Goal: Check status: Check status

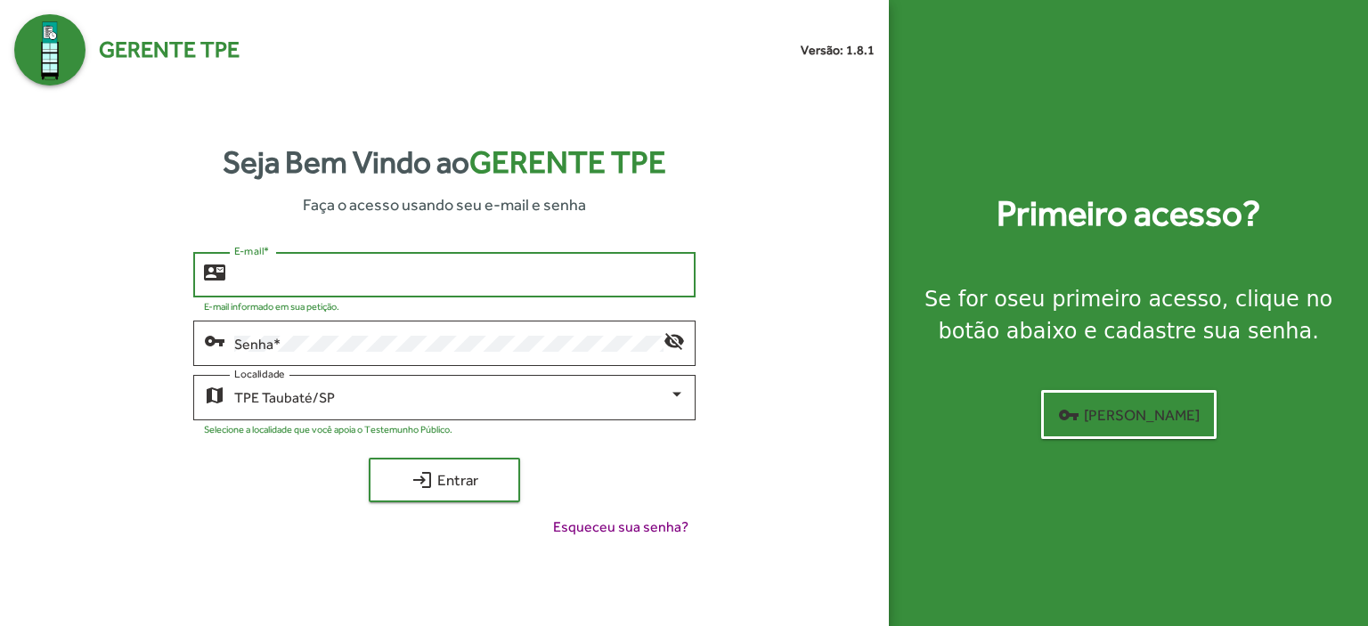
click at [248, 273] on input "E-mail *" at bounding box center [459, 275] width 451 height 16
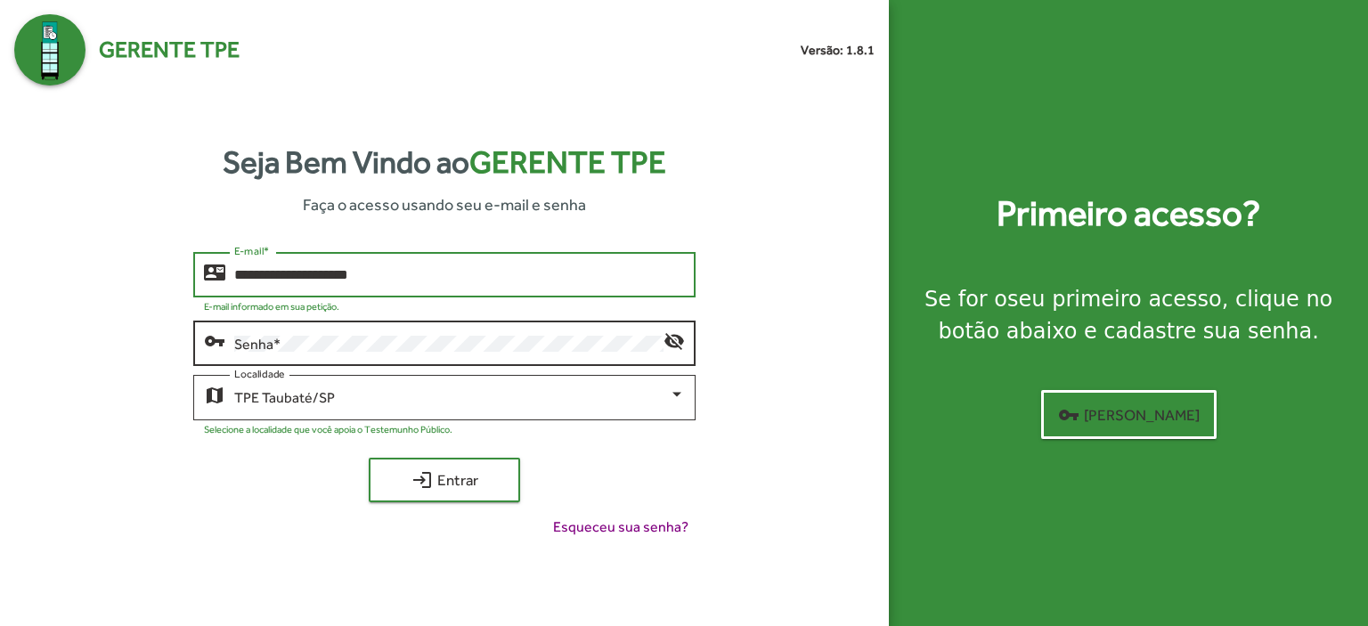
type input "**********"
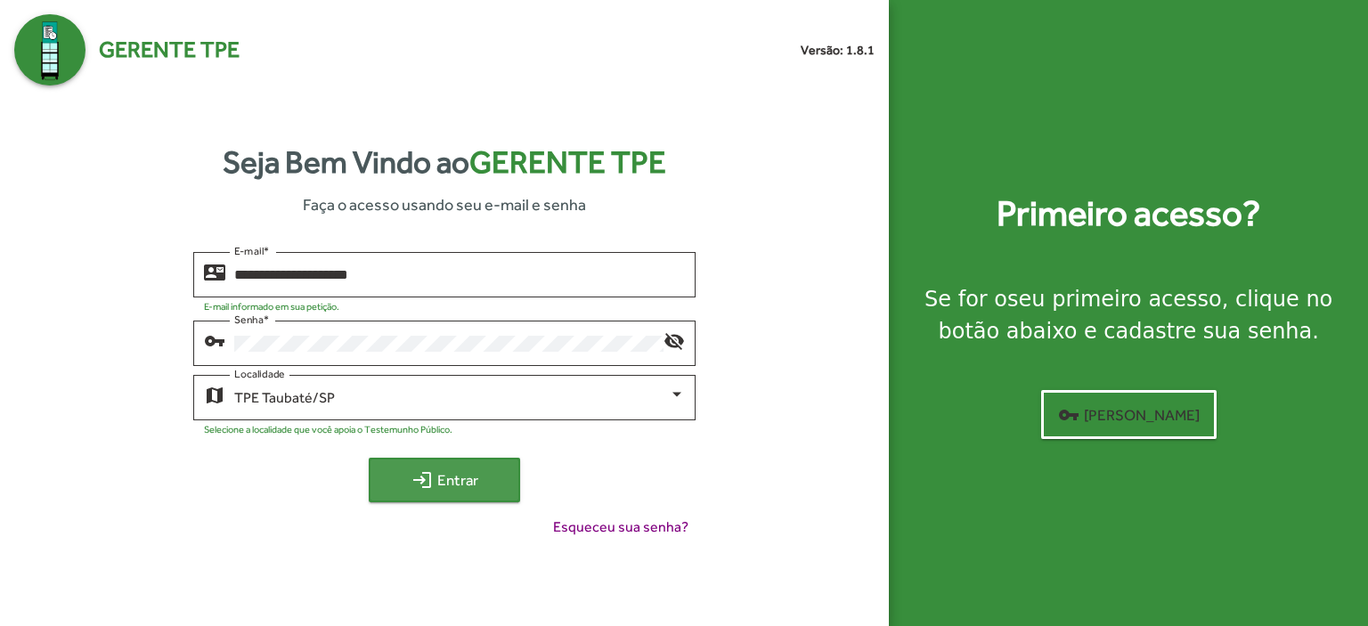
click at [454, 477] on span "login Entrar" at bounding box center [444, 480] width 119 height 32
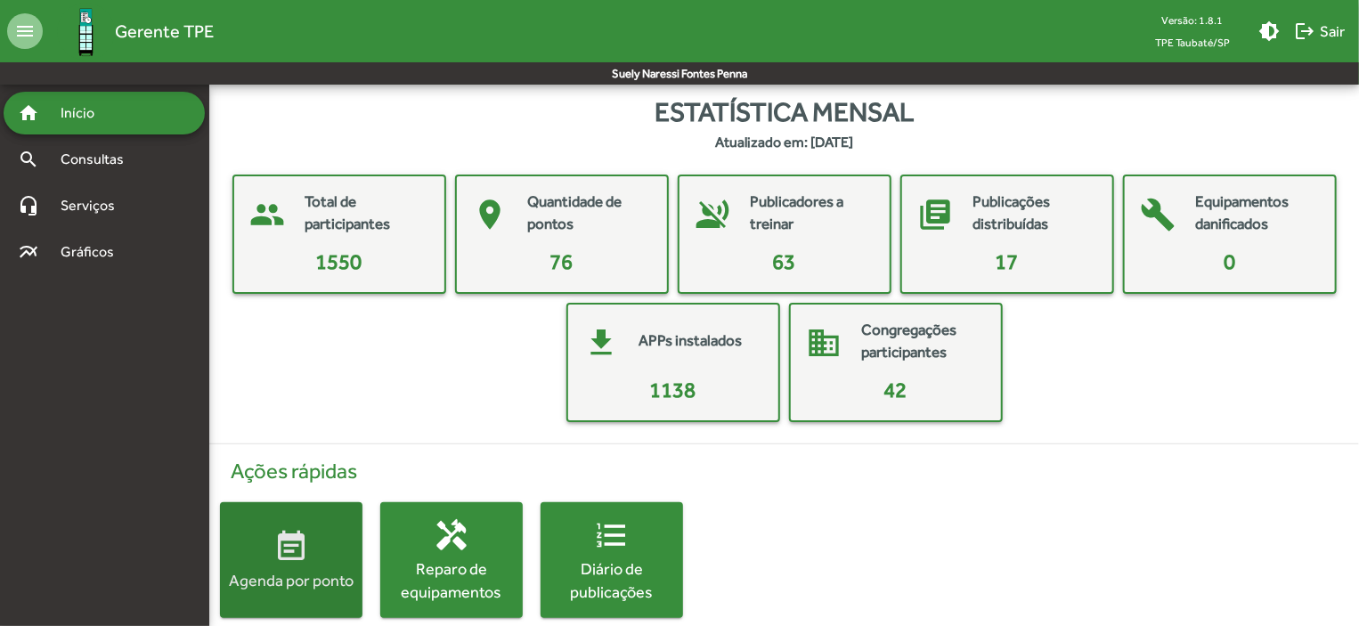
click at [281, 552] on mat-icon "event_note" at bounding box center [291, 547] width 36 height 36
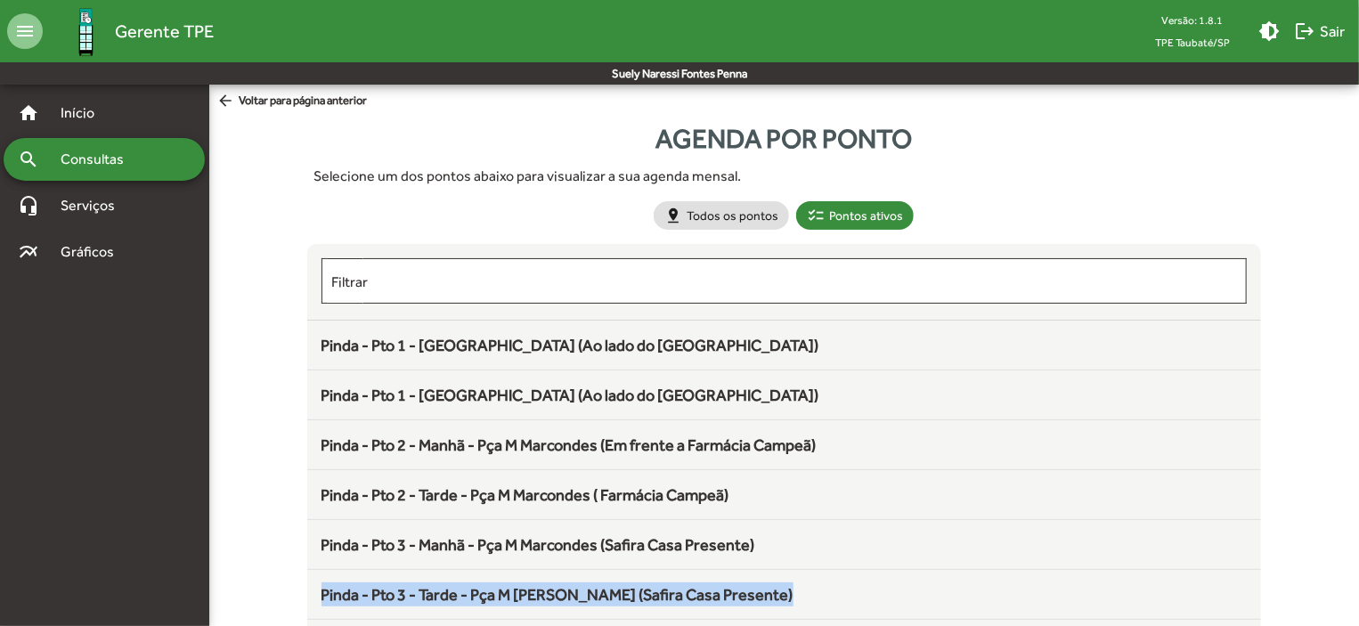
drag, startPoint x: 1357, startPoint y: 609, endPoint x: 1367, endPoint y: 594, distance: 18.0
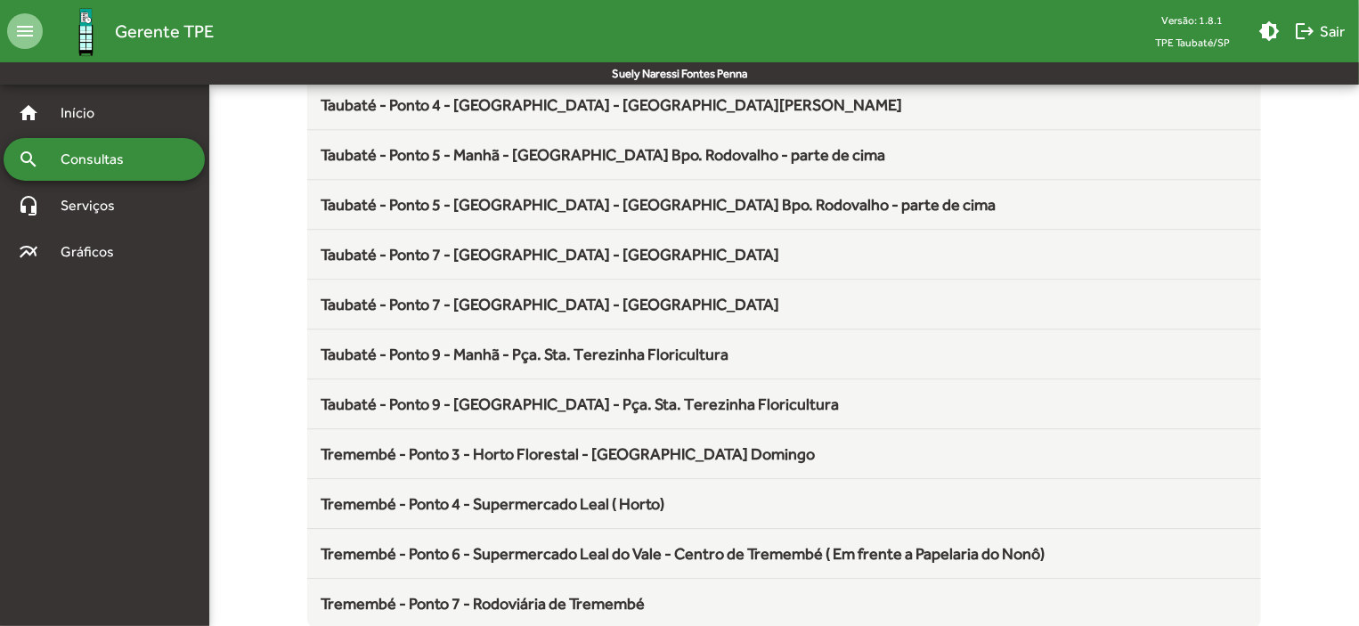
scroll to position [2347, 0]
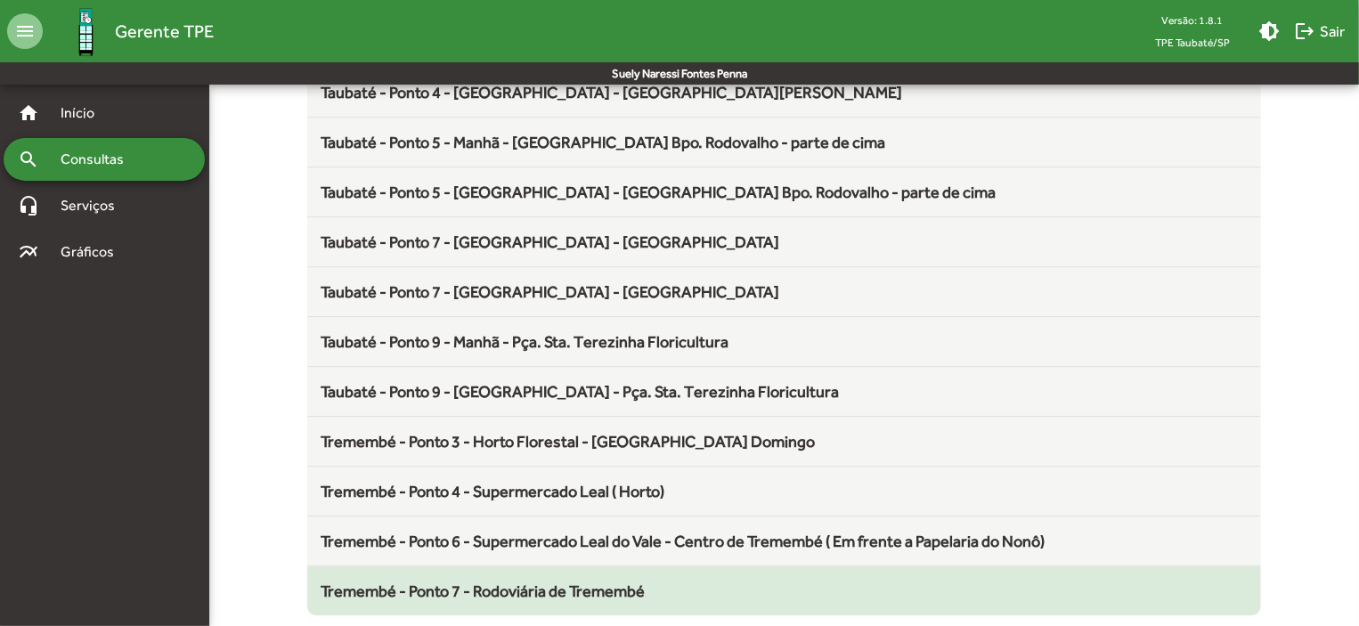
click at [570, 582] on span "Tremembé - Ponto 7 - Rodoviária de Tremembé" at bounding box center [483, 591] width 324 height 19
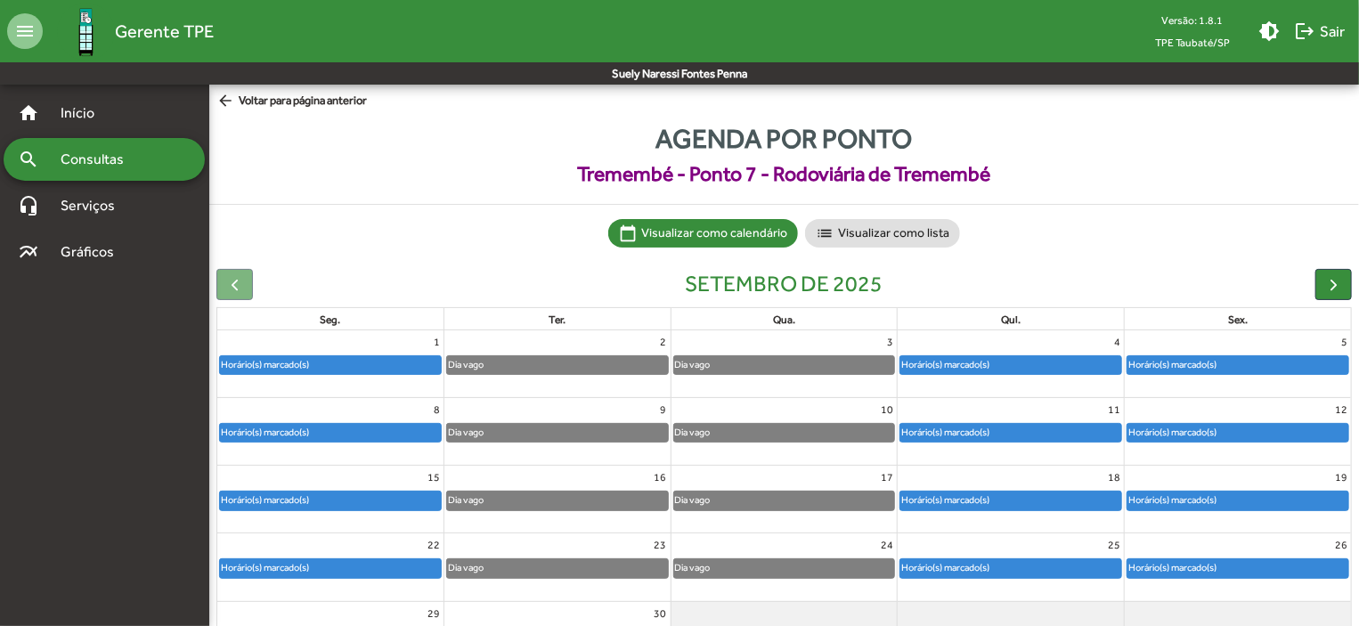
click at [1293, 440] on div "Horário(s) marcado(s)" at bounding box center [1237, 433] width 221 height 18
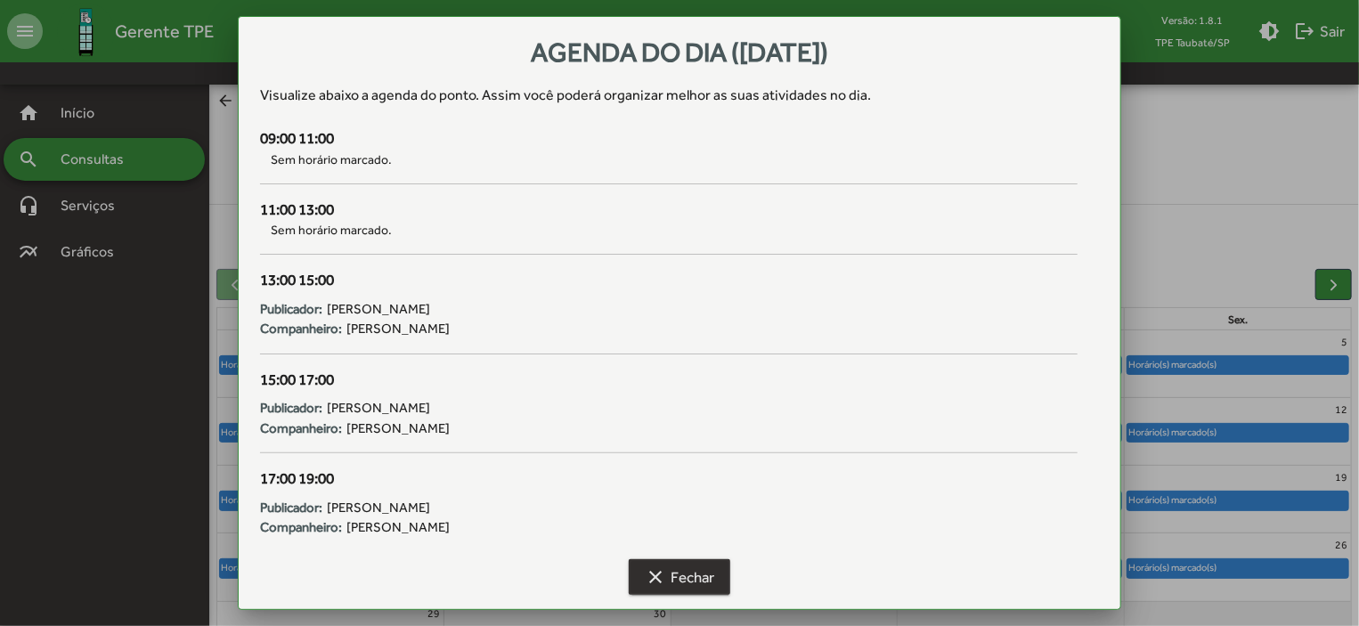
click at [687, 569] on span "clear Fechar" at bounding box center [679, 577] width 69 height 32
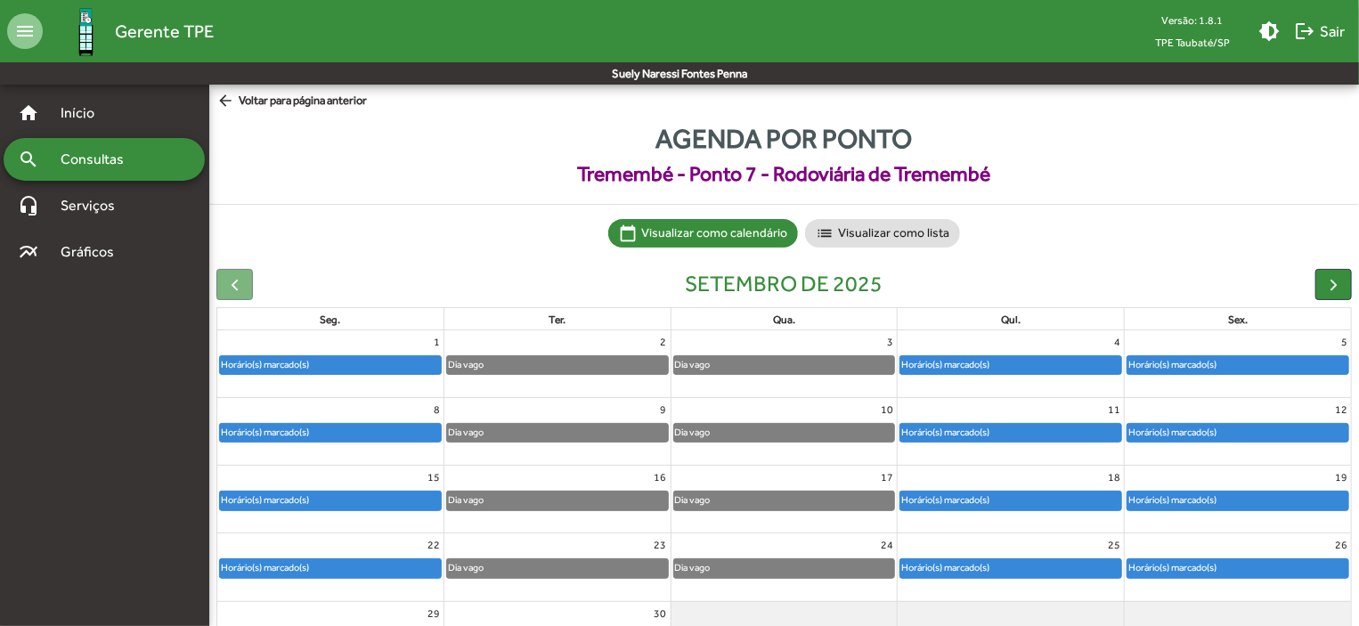
click at [1019, 425] on div "Horário(s) marcado(s)" at bounding box center [1010, 433] width 221 height 18
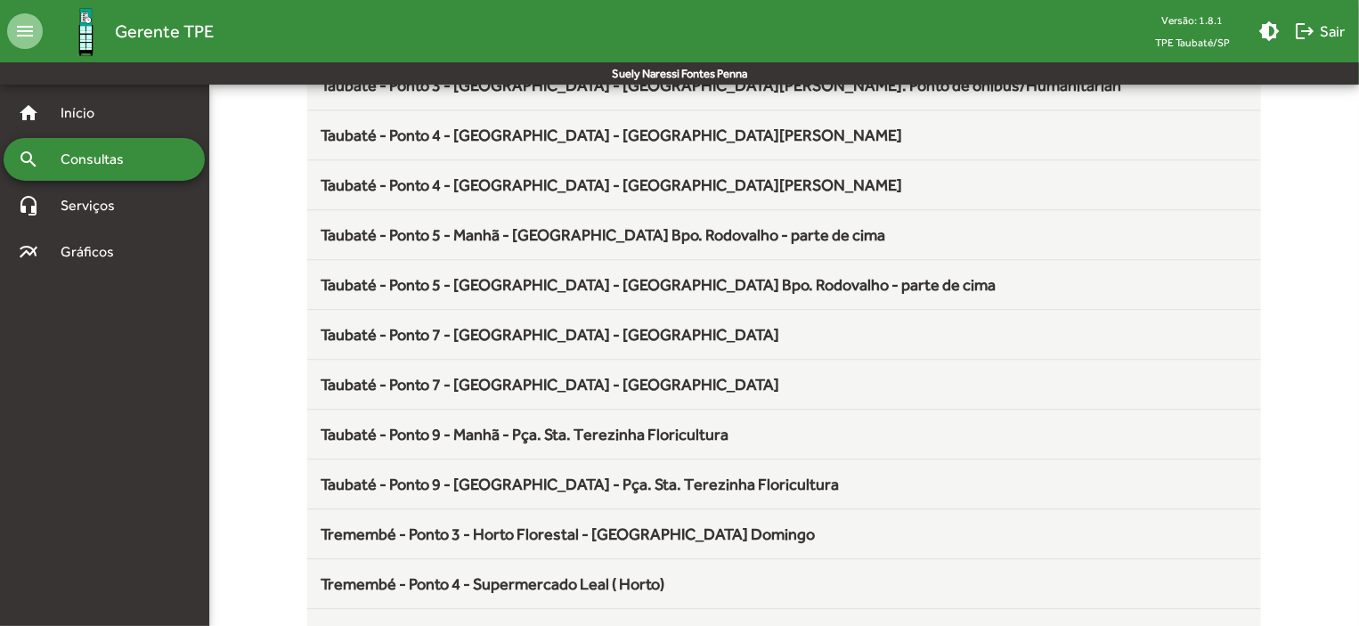
scroll to position [2347, 0]
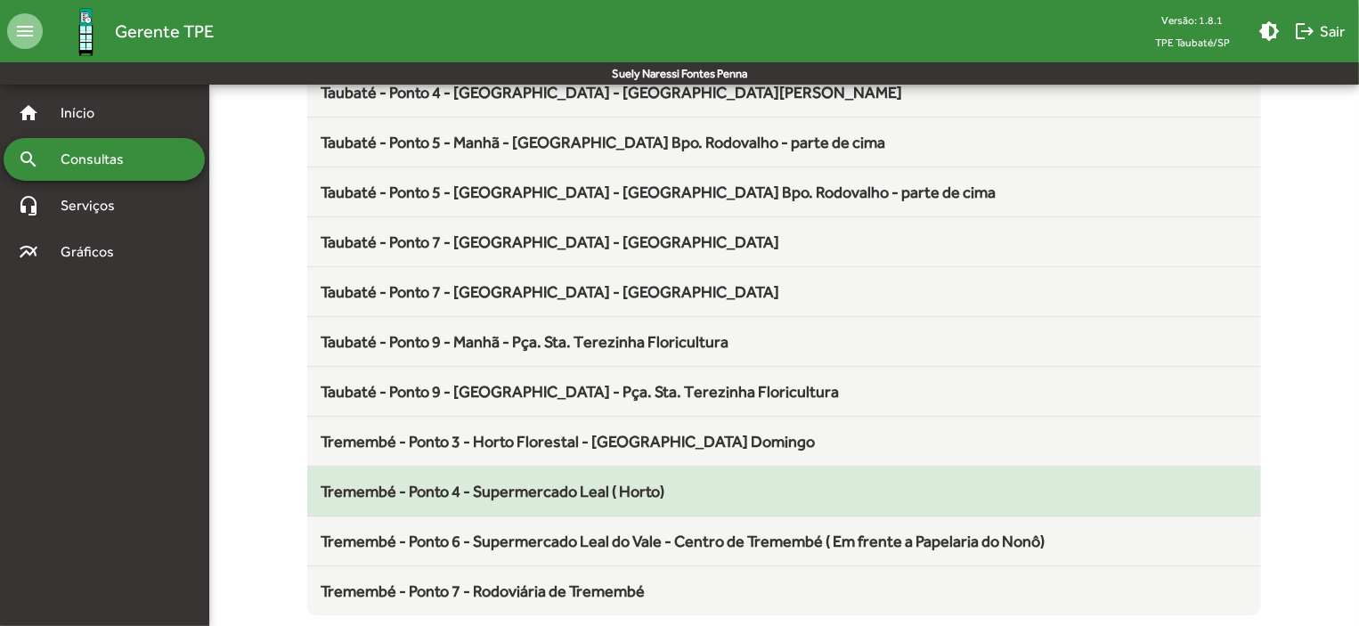
click at [517, 484] on span "Tremembé - Ponto 4 - Supermercado Leal ( Horto)" at bounding box center [493, 491] width 344 height 19
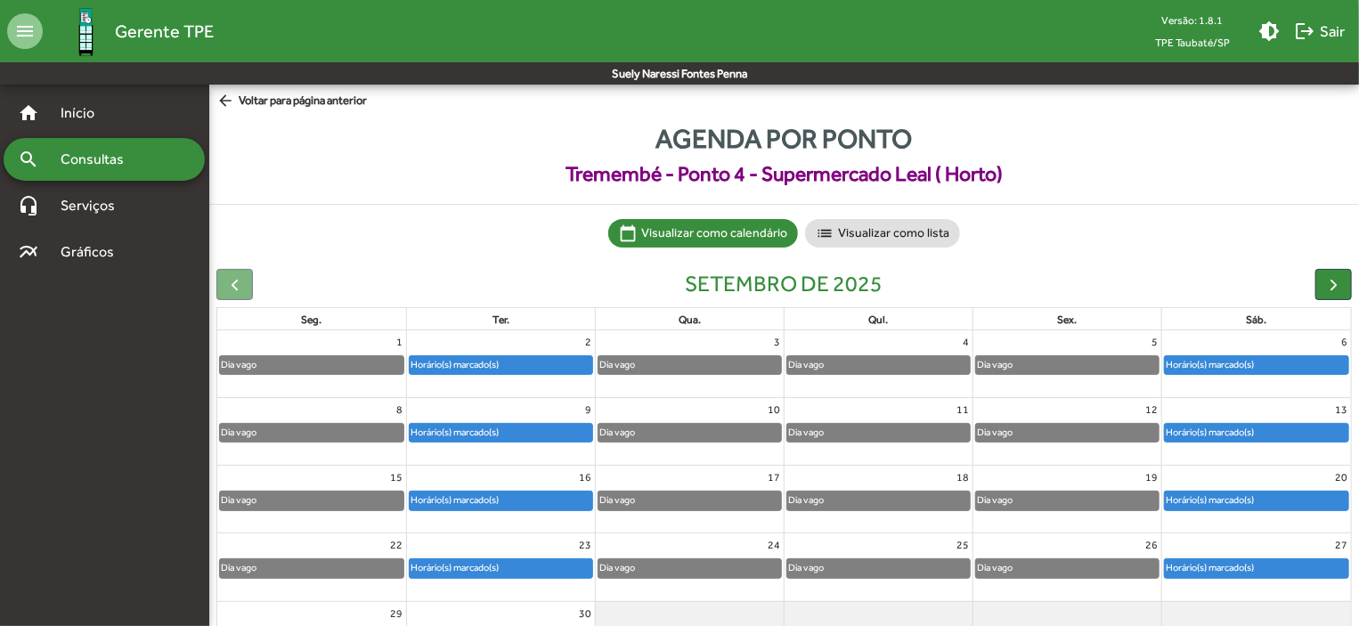
click at [1214, 428] on div "Horário(s) marcado(s)" at bounding box center [1210, 432] width 90 height 17
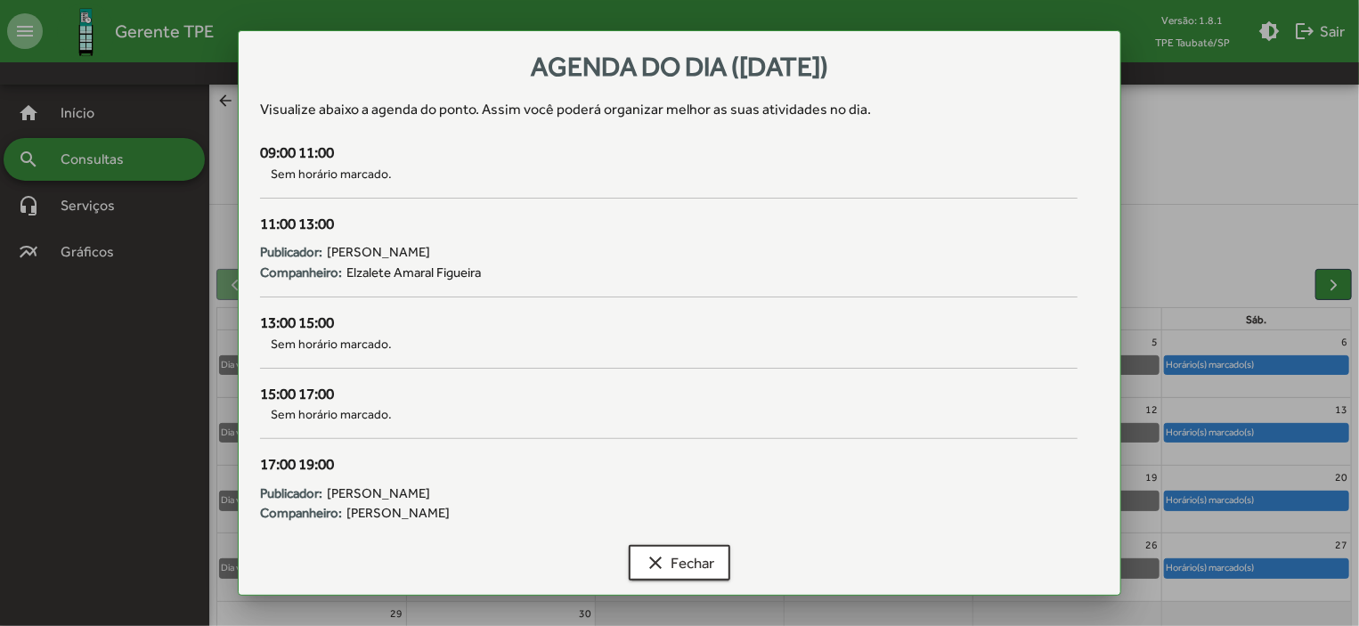
click at [652, 587] on div "clear Fechar" at bounding box center [679, 566] width 839 height 57
